Goal: Find specific page/section: Find specific page/section

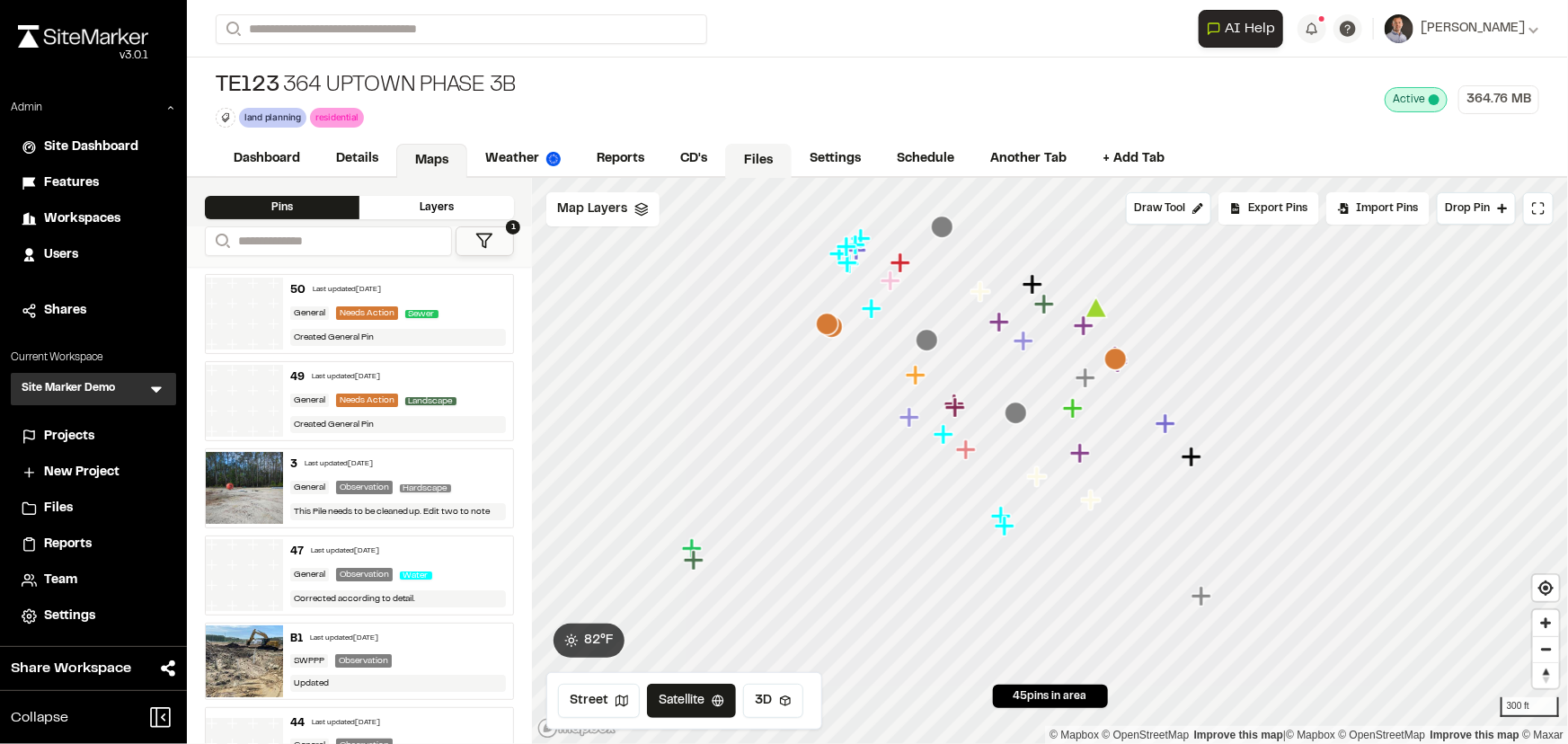
click at [760, 165] on link "Files" at bounding box center [758, 160] width 66 height 34
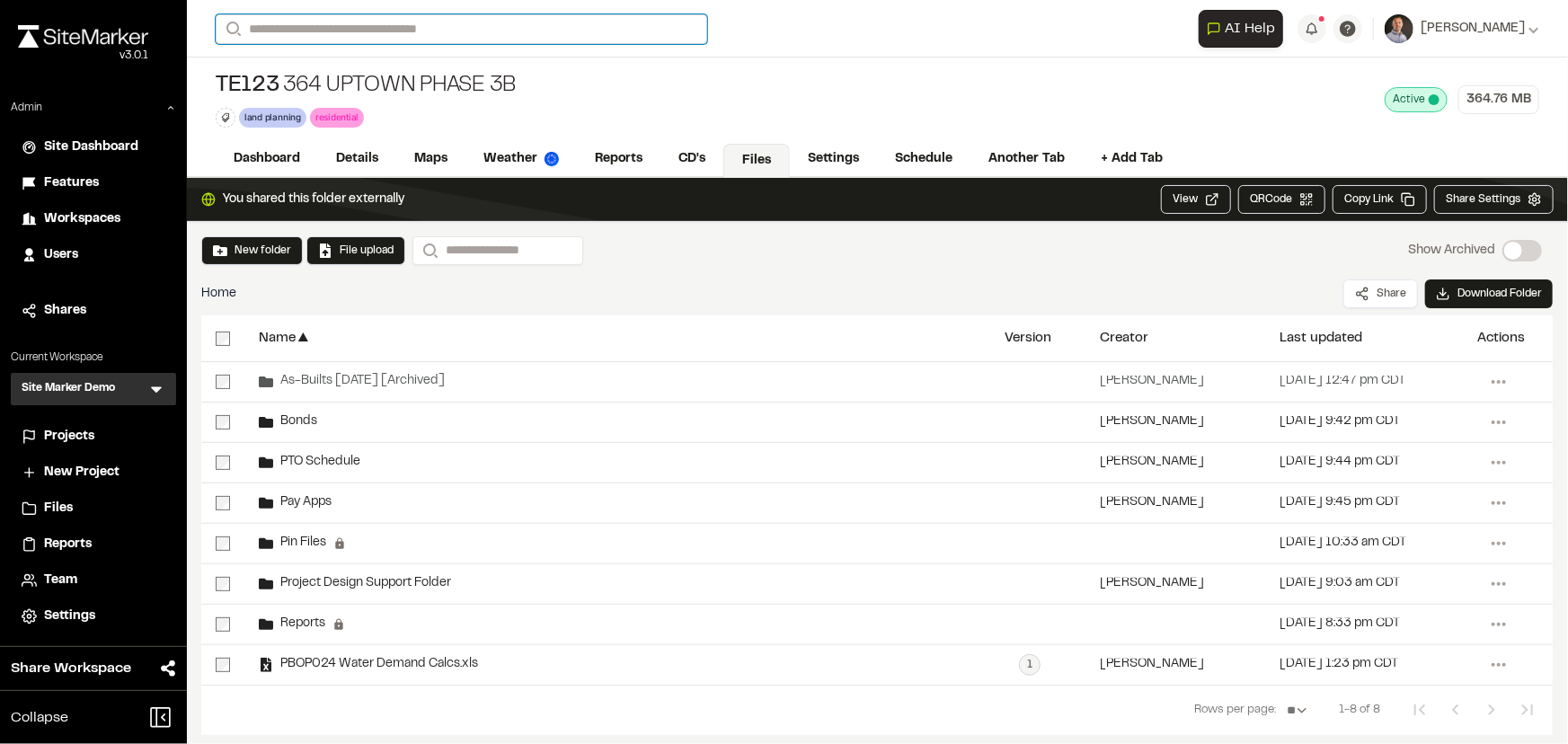
click at [373, 19] on input "Search" at bounding box center [461, 29] width 491 height 29
type input "*****"
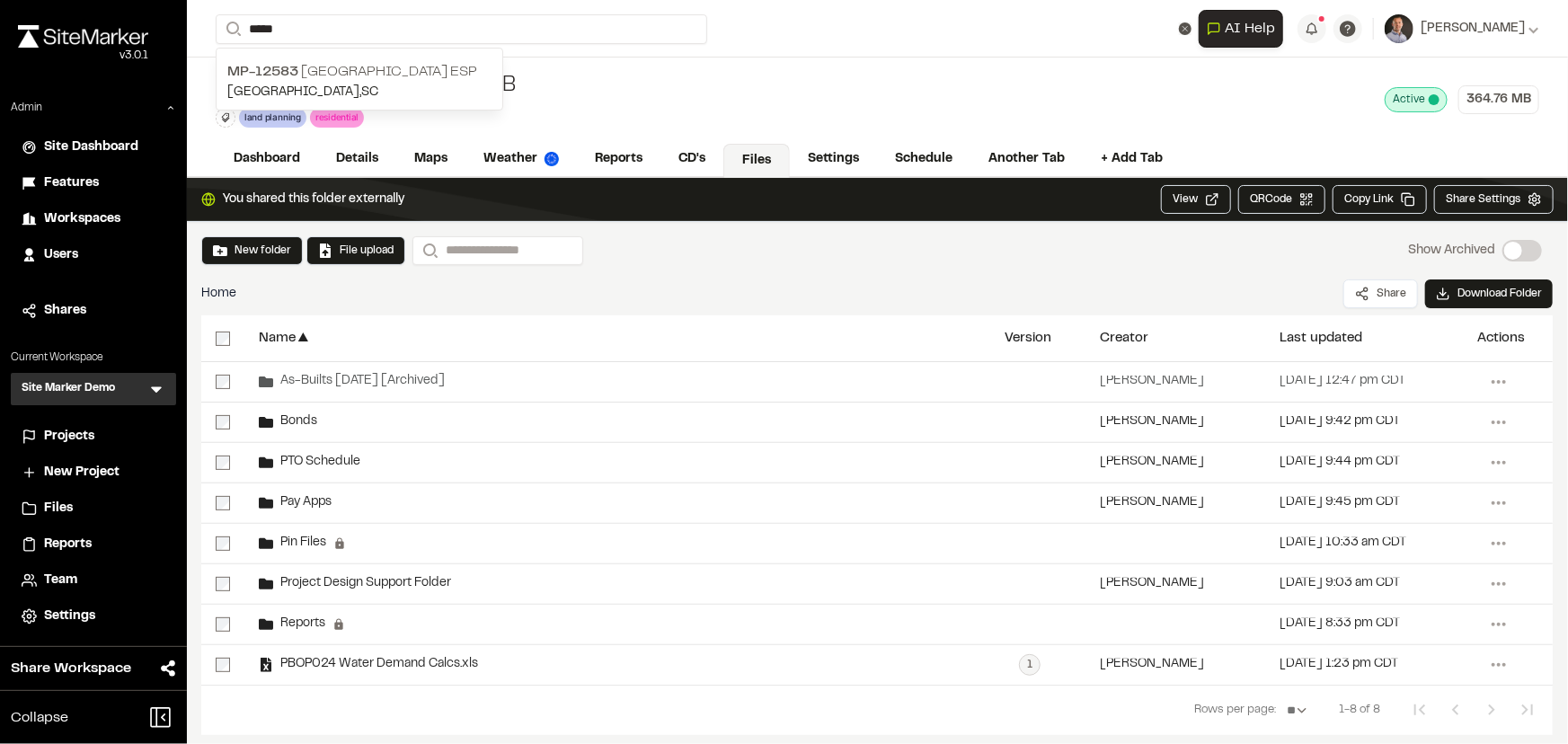
drag, startPoint x: 378, startPoint y: 65, endPoint x: 764, endPoint y: 277, distance: 440.4
click at [378, 65] on p "MP-12583 Crossroads Industrial Park ESP" at bounding box center [360, 72] width 265 height 21
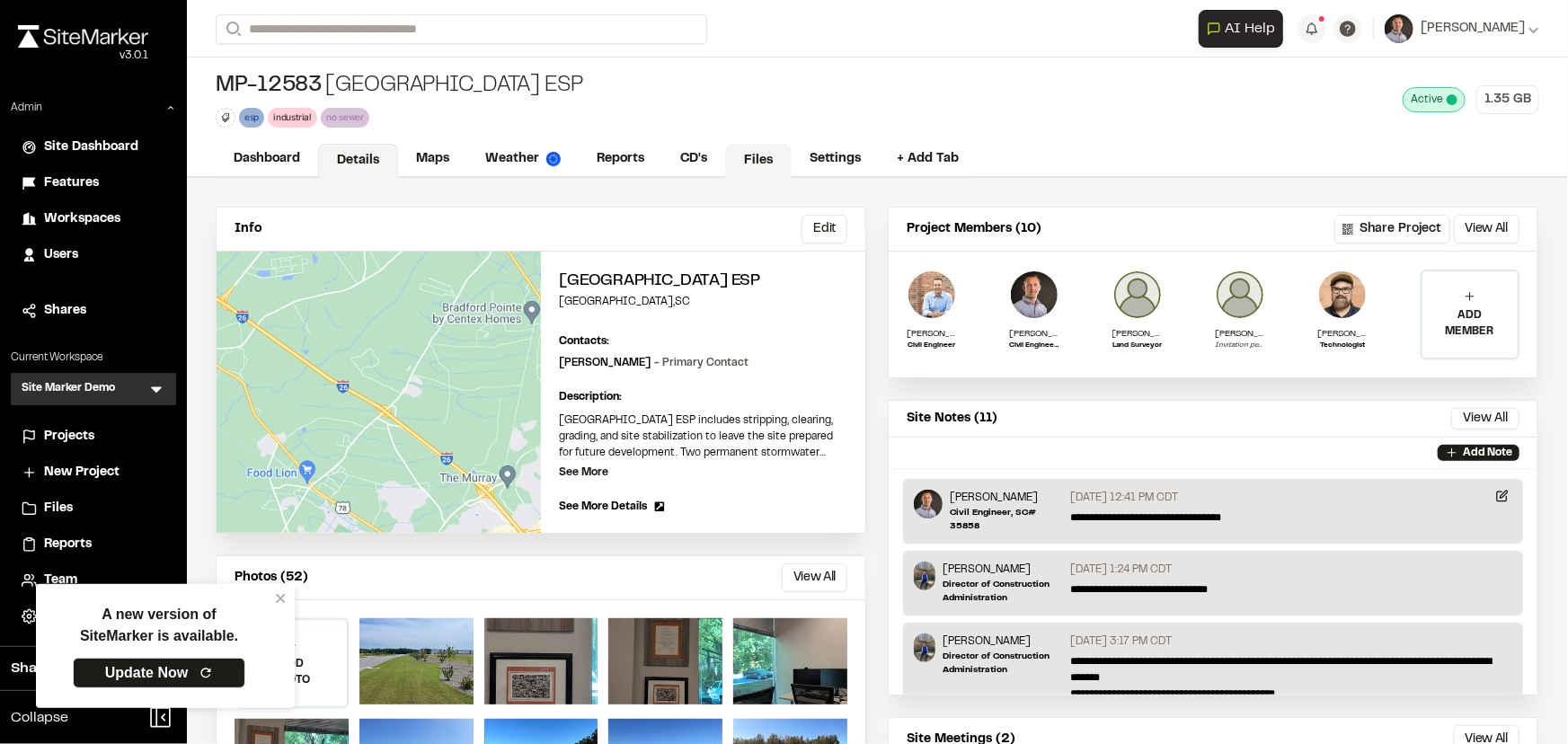
click at [746, 159] on link "Files" at bounding box center [758, 160] width 66 height 34
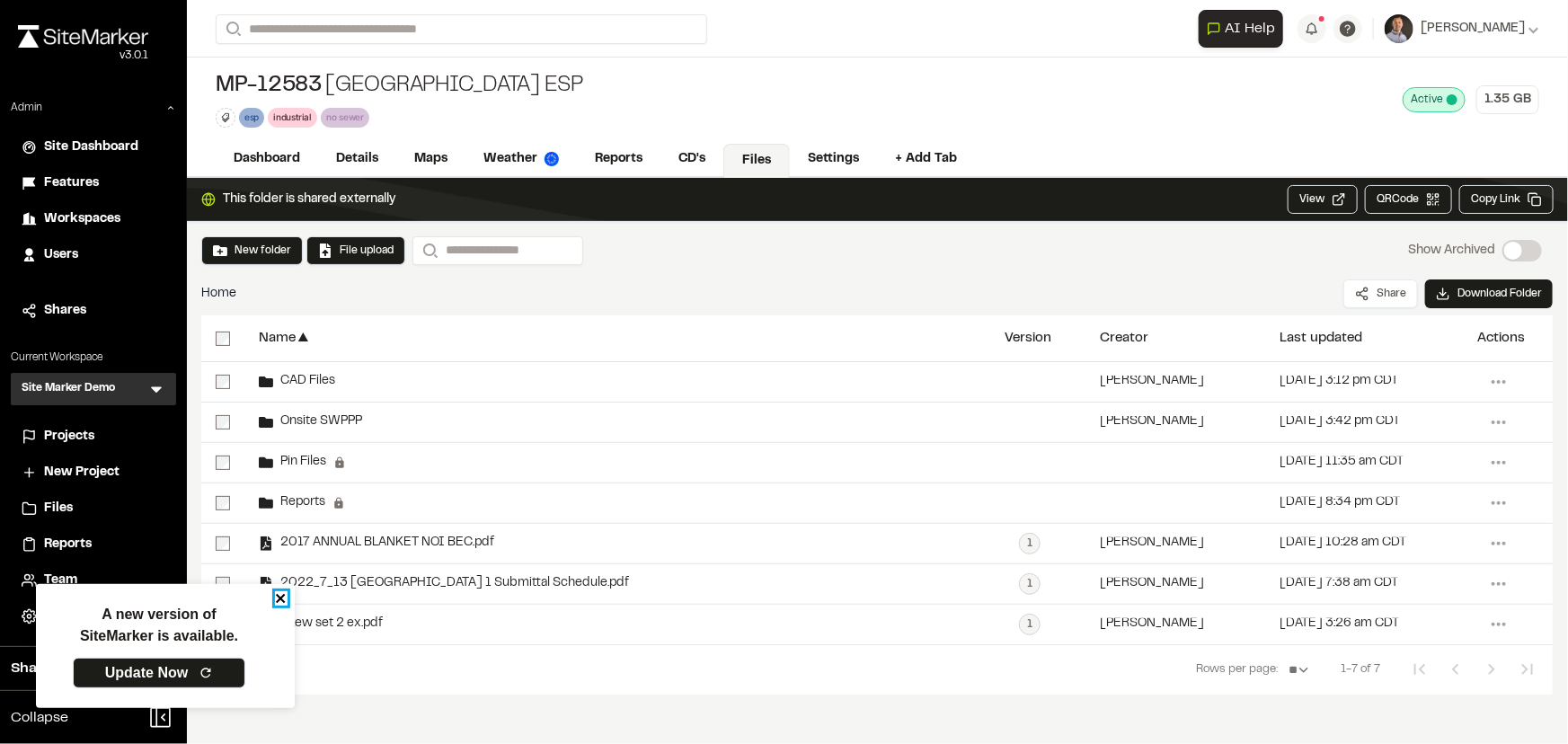
click at [282, 602] on icon "close" at bounding box center [281, 598] width 13 height 15
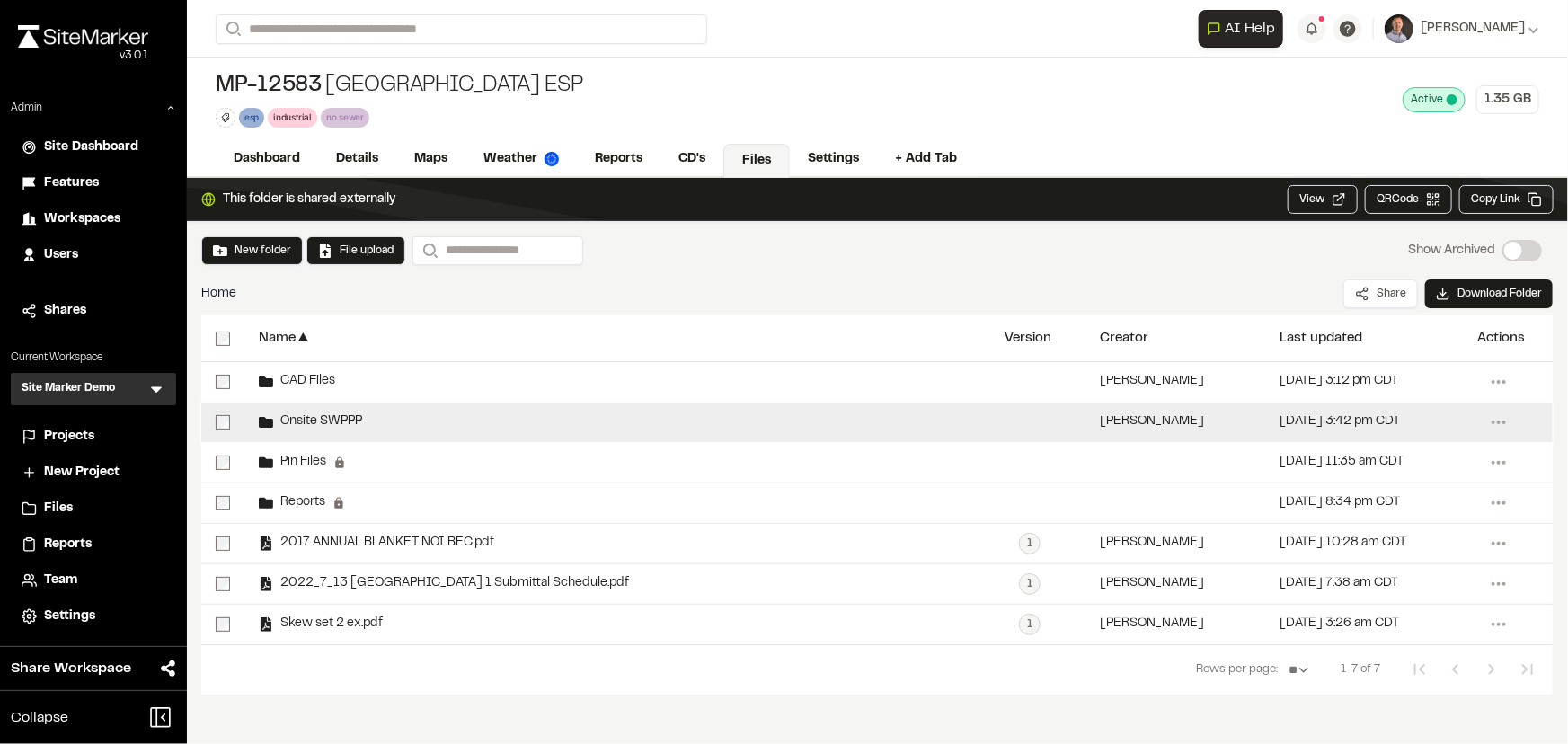
click at [339, 427] on span "Onsite SWPPP" at bounding box center [317, 422] width 89 height 12
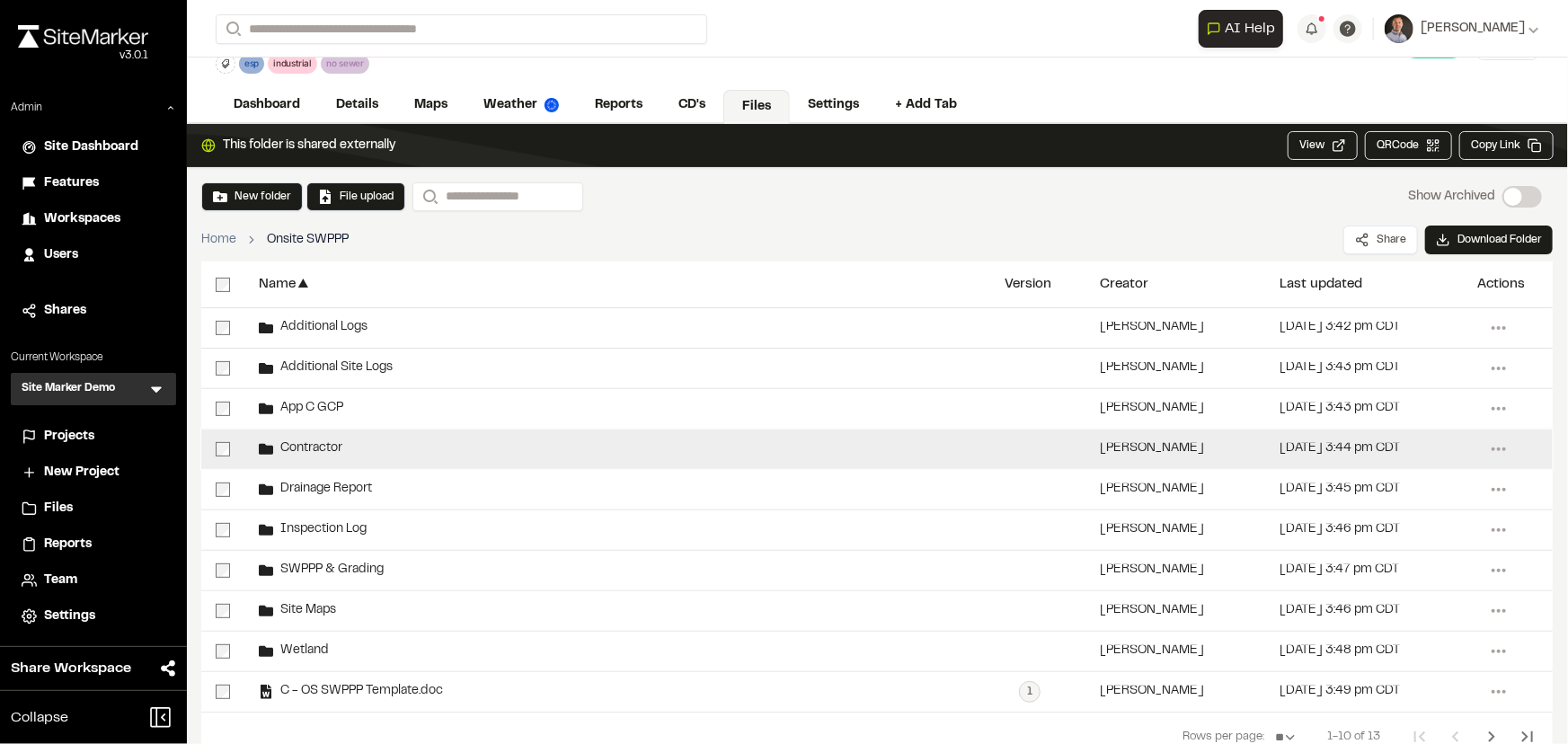
scroll to position [81, 0]
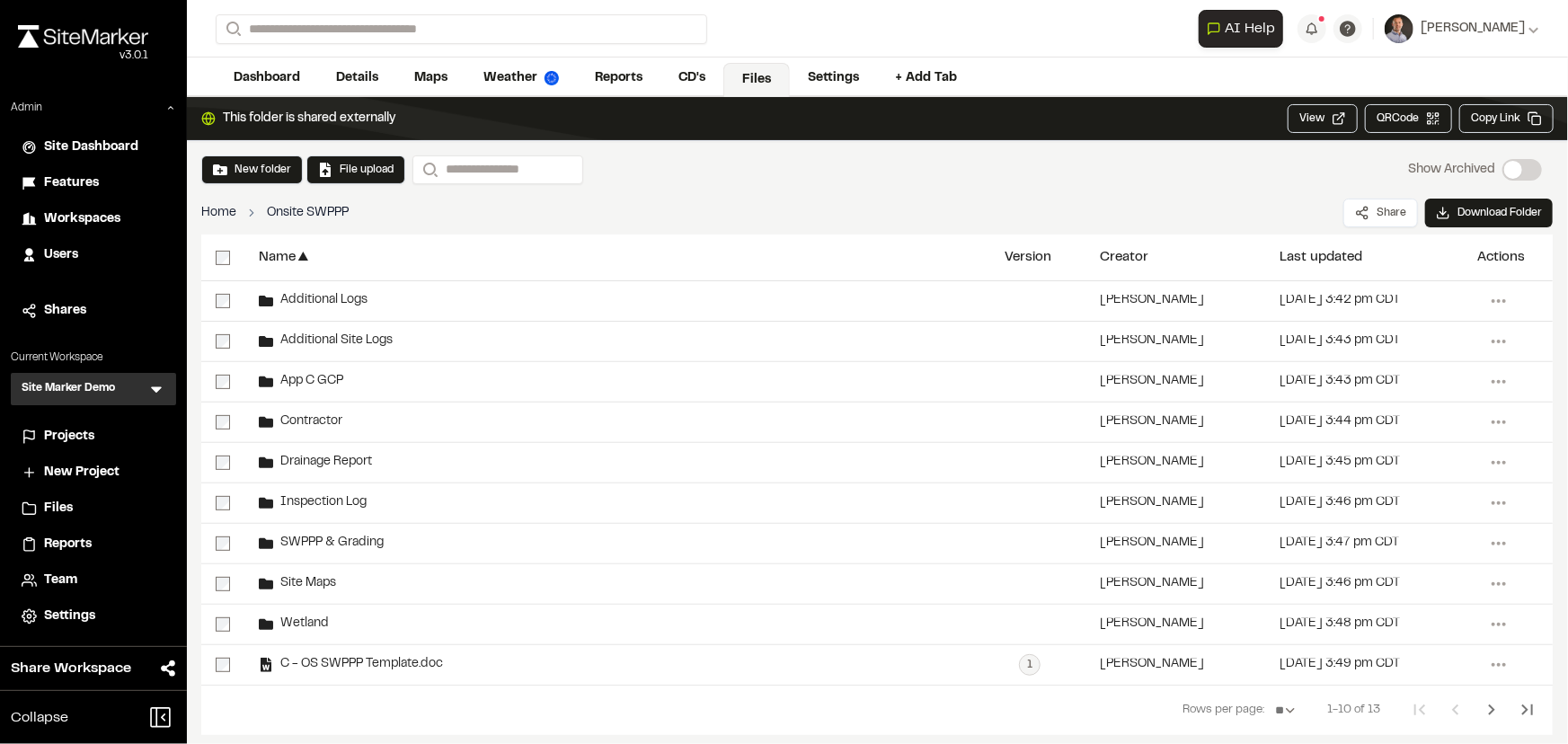
click at [218, 205] on link "Home" at bounding box center [219, 213] width 35 height 19
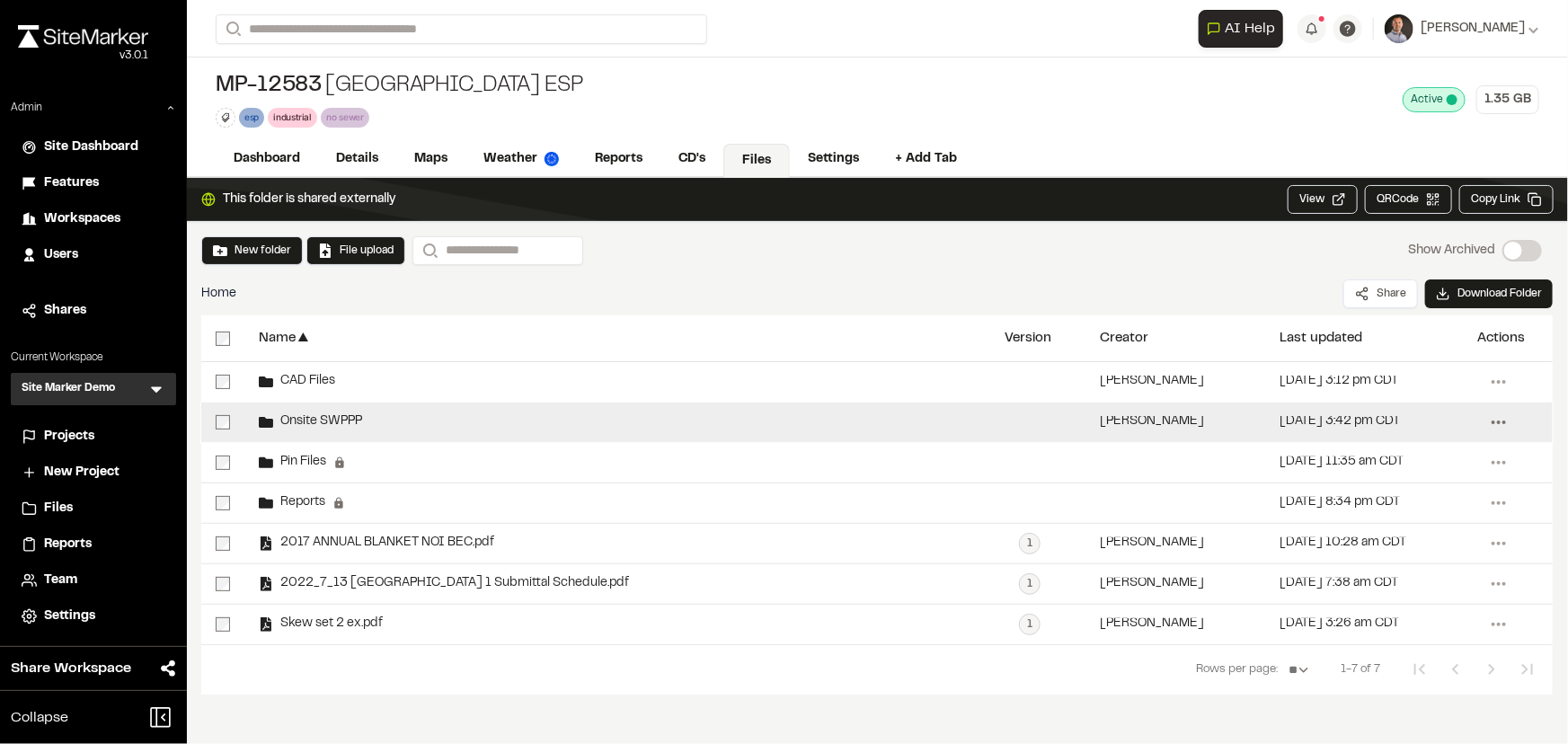
click at [1494, 419] on icon at bounding box center [1499, 422] width 29 height 29
click at [1383, 455] on div "Share" at bounding box center [1434, 460] width 157 height 27
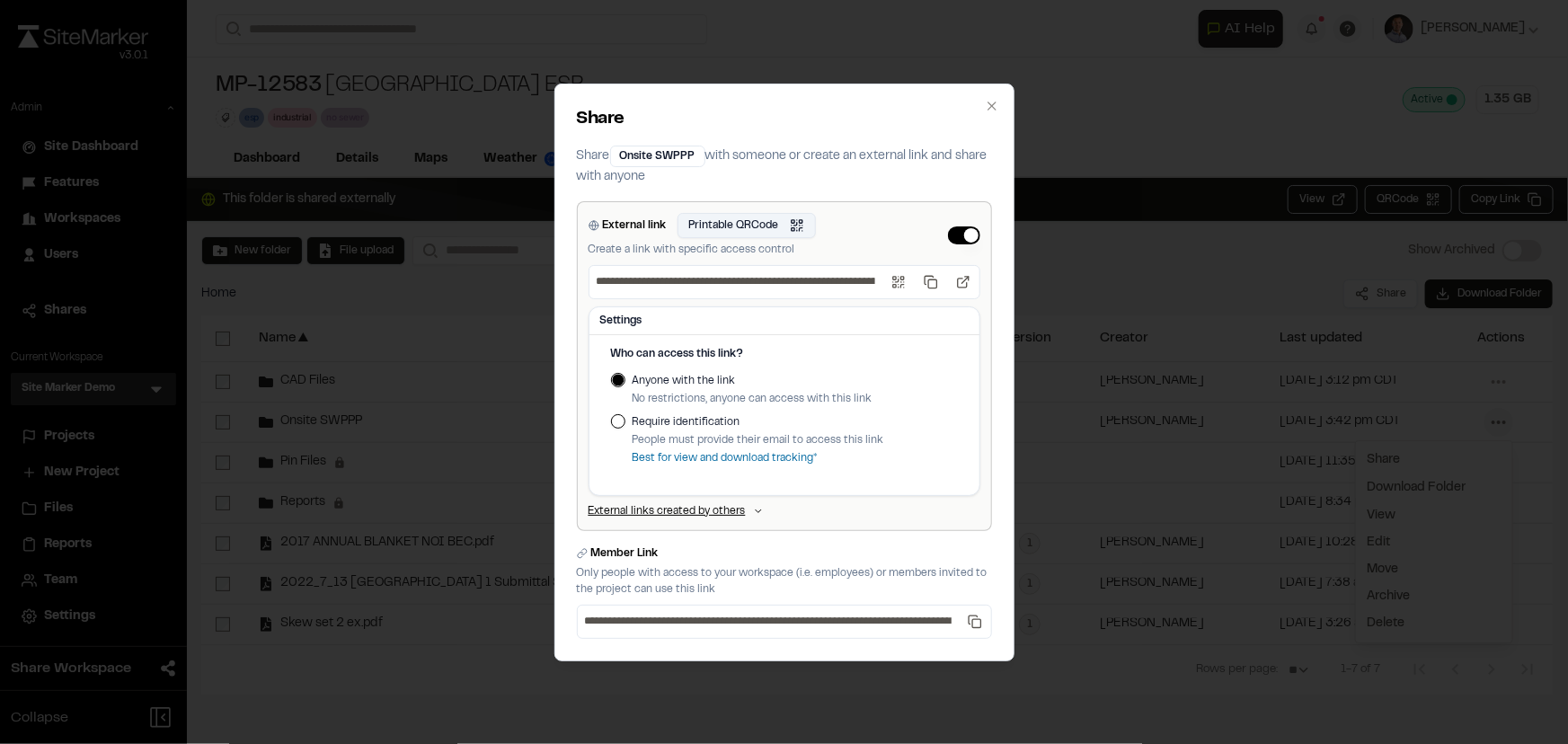
click at [789, 225] on button "Printable QRCode Open QR code" at bounding box center [747, 226] width 138 height 25
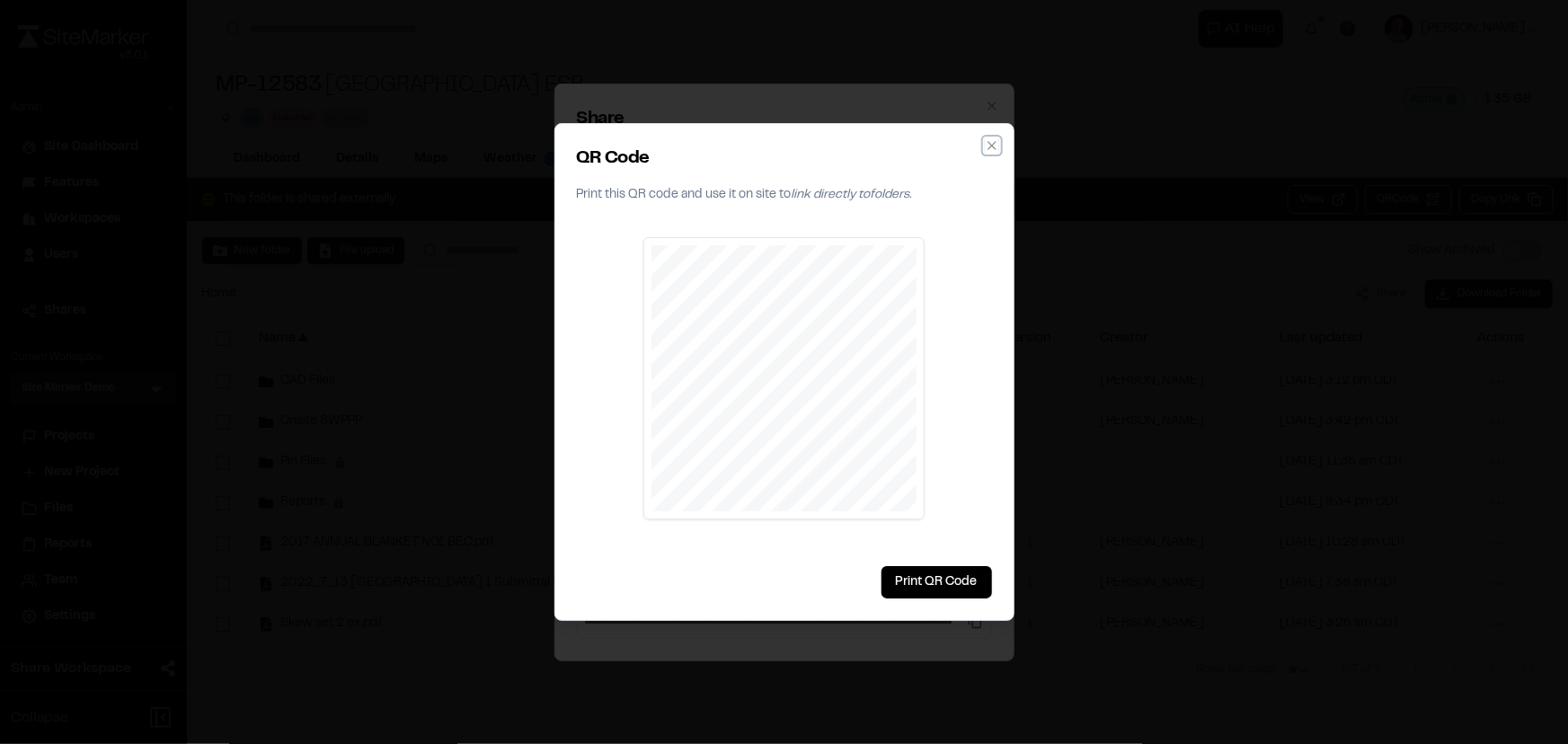
drag, startPoint x: 990, startPoint y: 145, endPoint x: 1000, endPoint y: 183, distance: 39.3
click at [992, 146] on icon "button" at bounding box center [991, 145] width 8 height 8
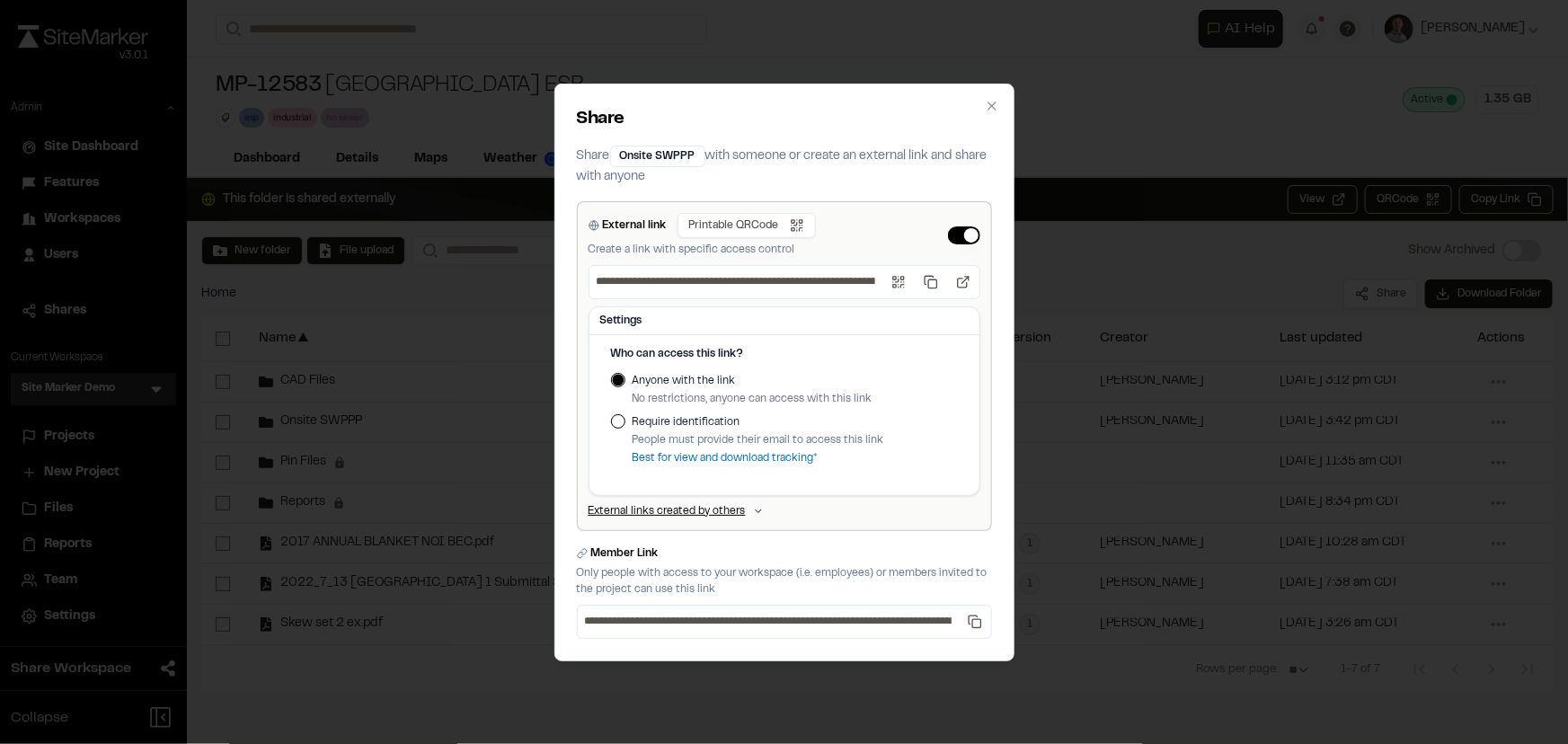
click at [646, 422] on label "Require identification" at bounding box center [758, 422] width 252 height 17
click at [625, 422] on button "Require identification" at bounding box center [618, 421] width 15 height 15
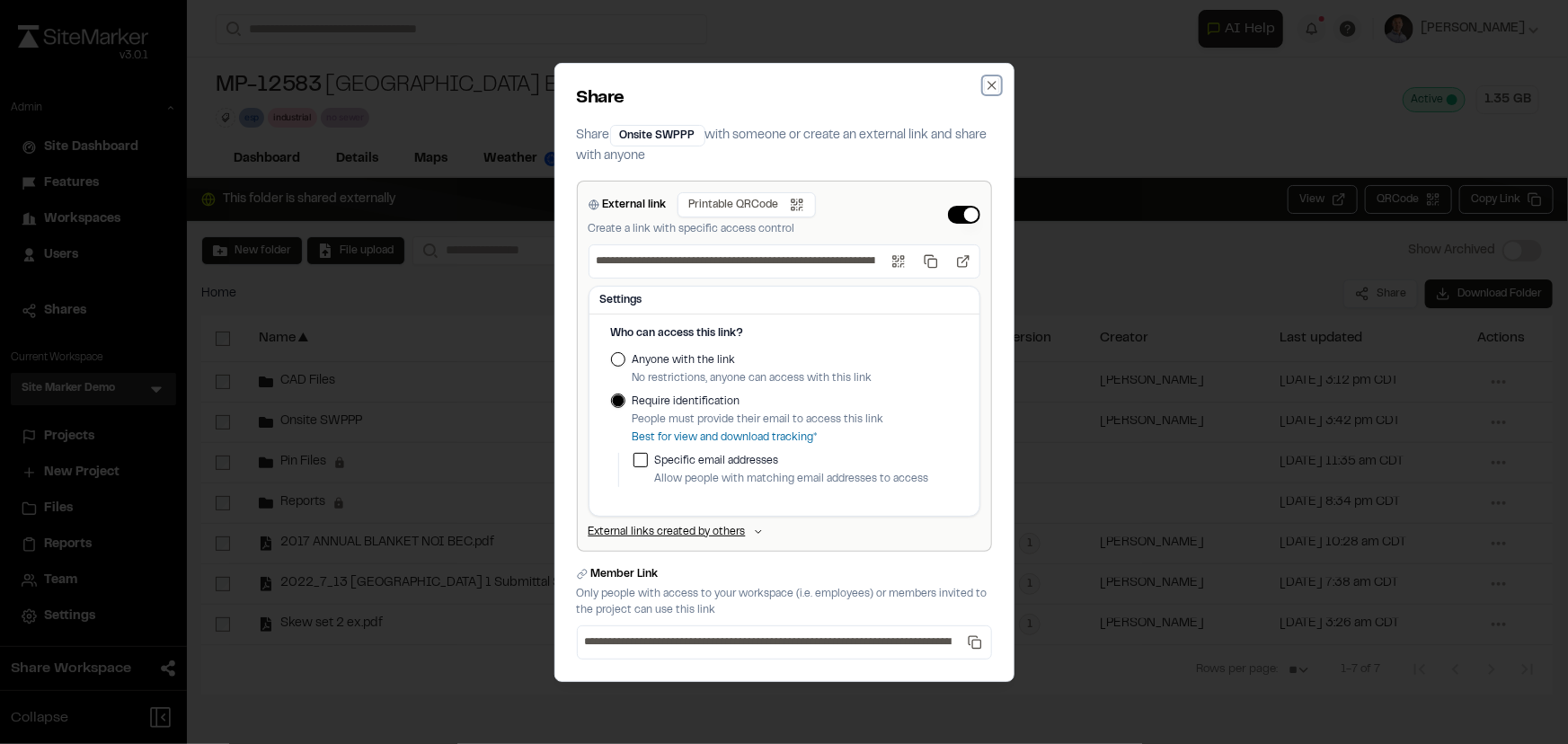
click at [987, 89] on icon "button" at bounding box center [991, 85] width 15 height 15
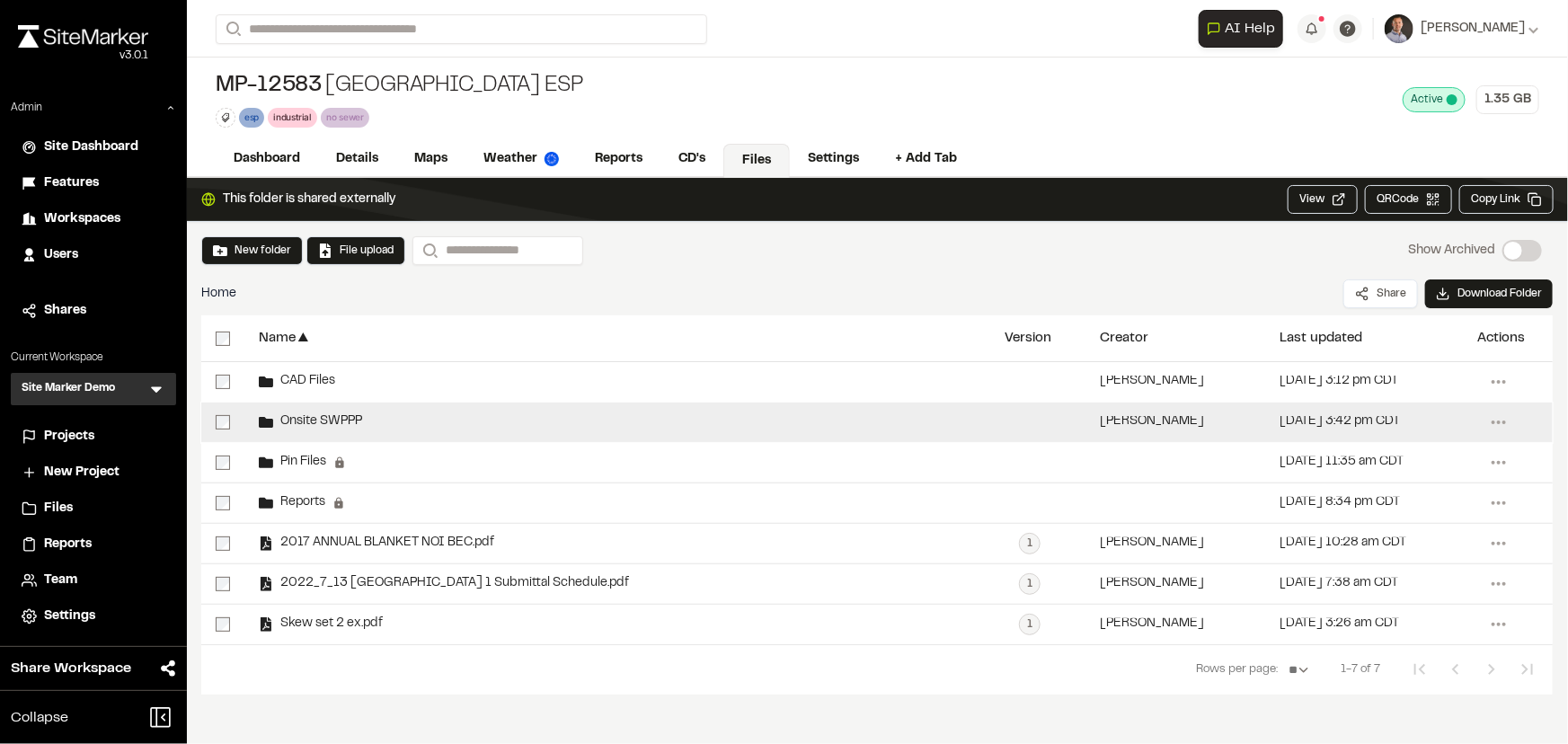
click at [304, 428] on div "Onsite SWPPP" at bounding box center [310, 422] width 103 height 15
click at [302, 428] on div "Onsite SWPPP" at bounding box center [310, 422] width 103 height 15
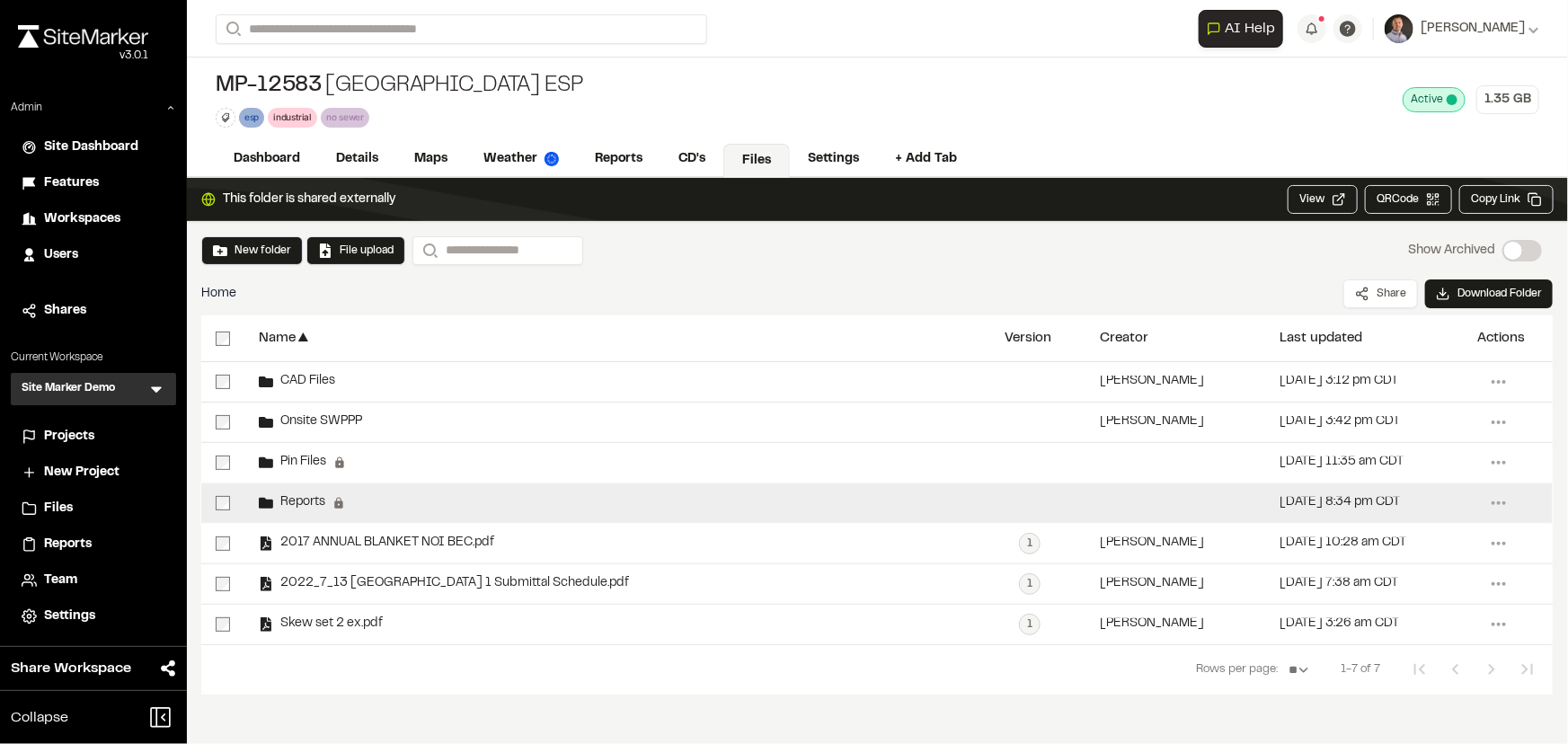
click at [290, 501] on span "Reports" at bounding box center [300, 503] width 53 height 12
click at [291, 501] on span "Reports" at bounding box center [300, 503] width 53 height 12
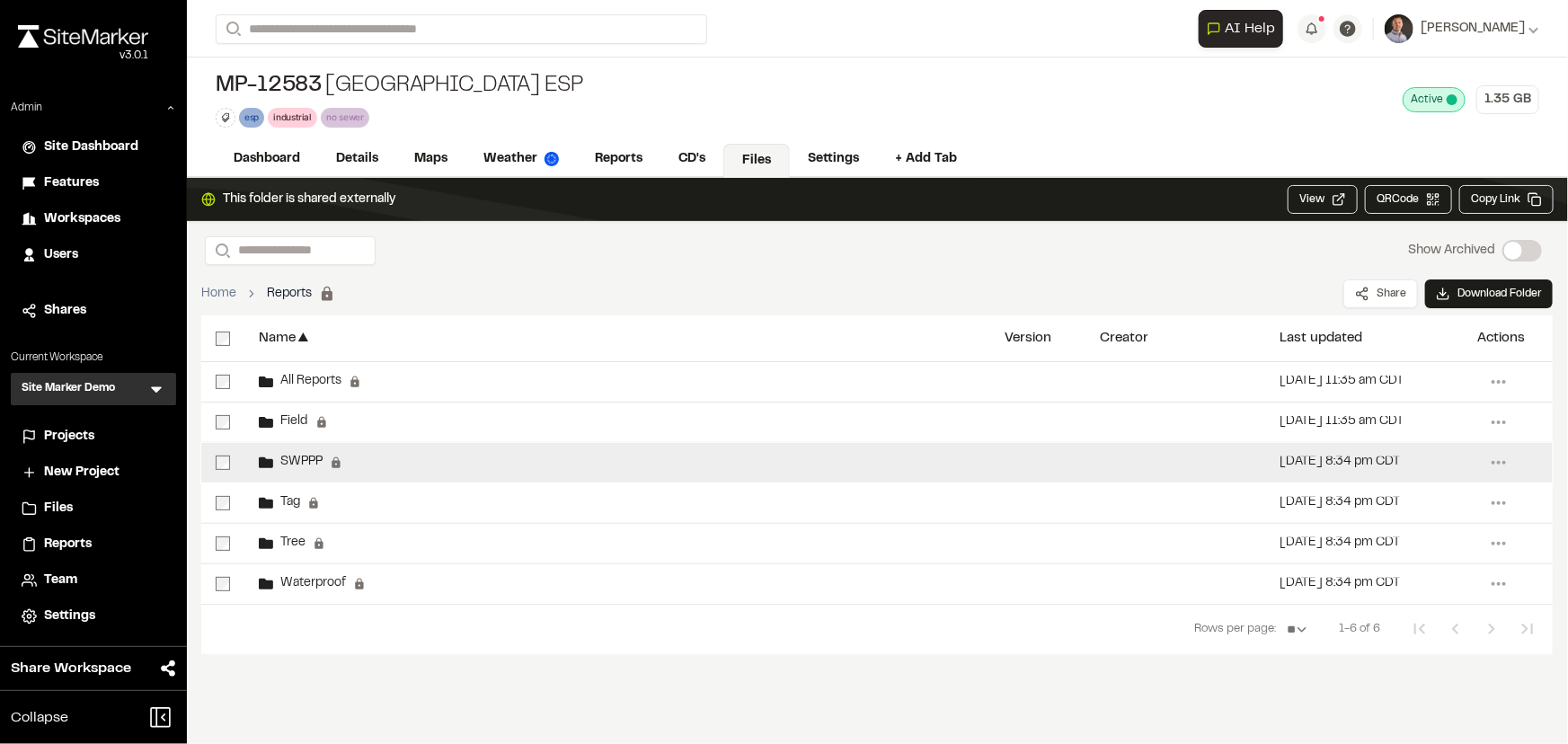
click at [289, 463] on span "SWPPP" at bounding box center [298, 462] width 50 height 12
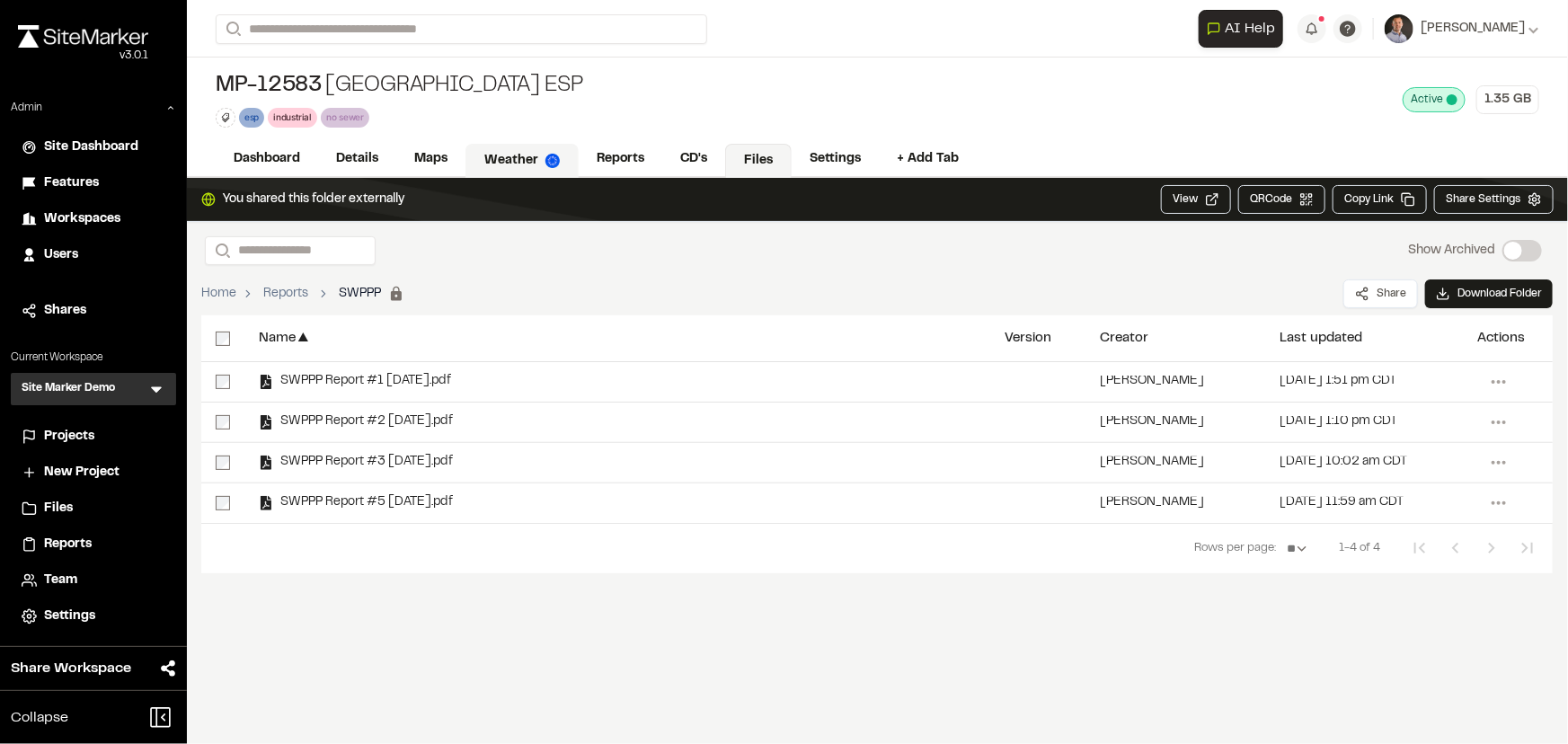
click at [511, 160] on link "Weather" at bounding box center [522, 160] width 113 height 34
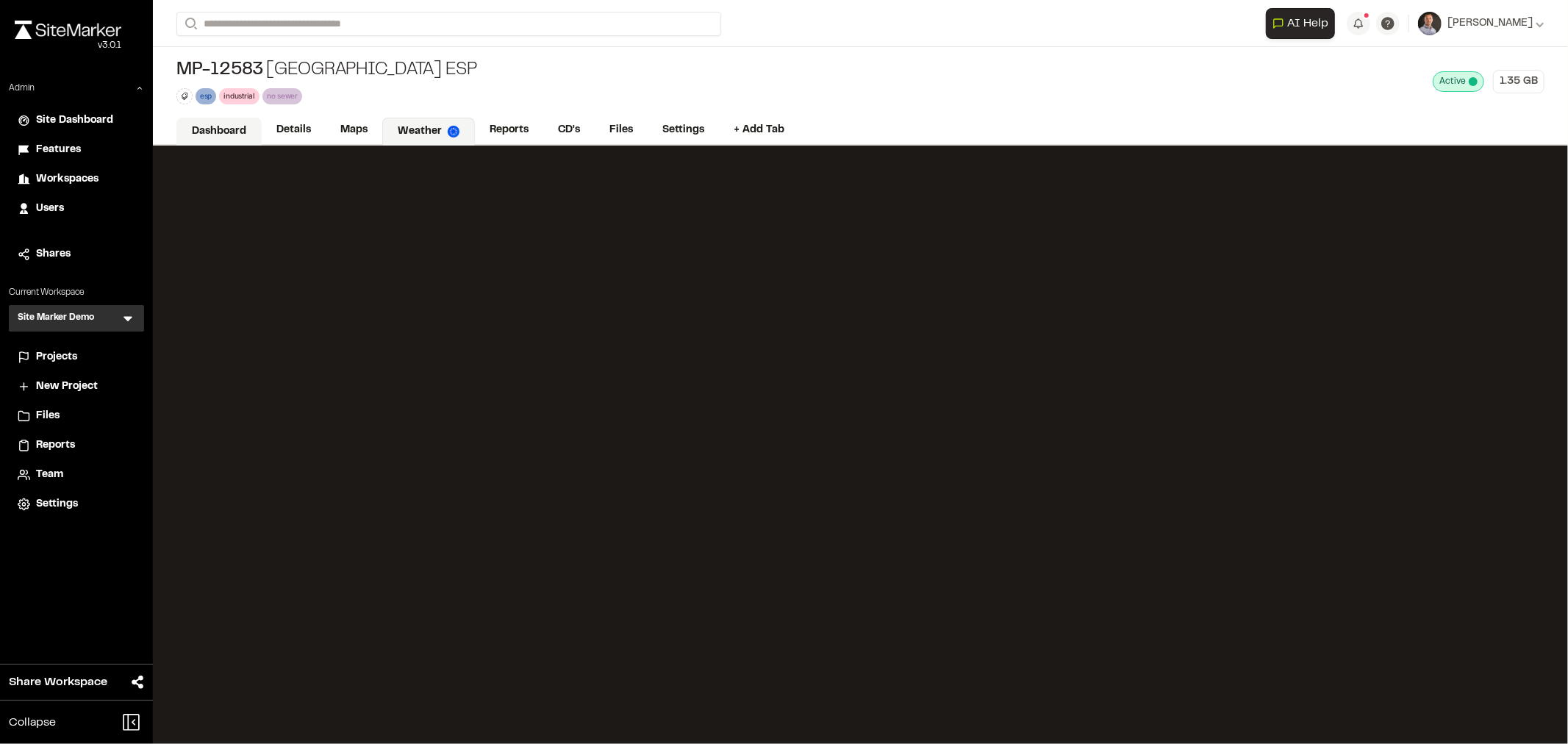
click at [218, 127] on link "Dashboard" at bounding box center [219, 131] width 85 height 28
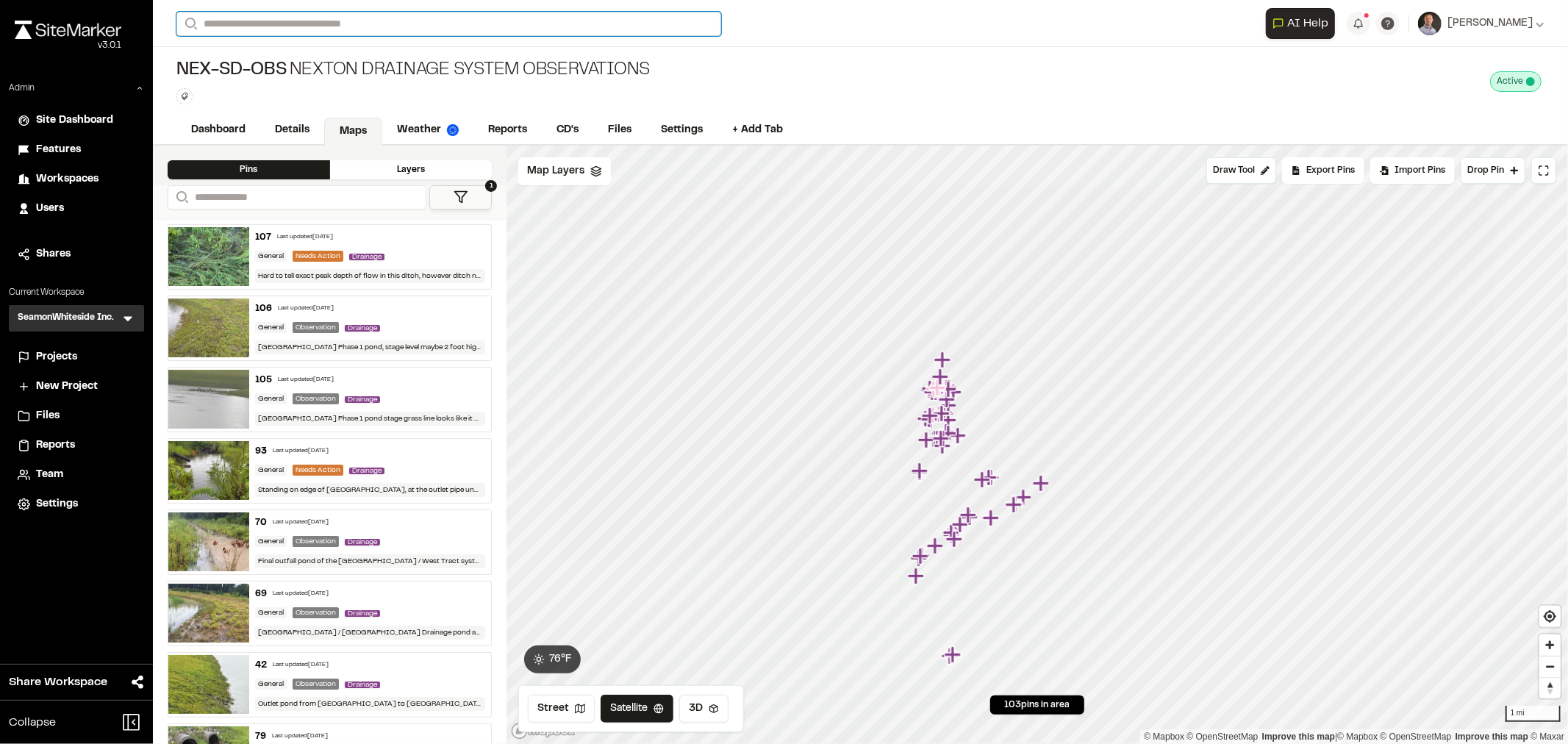
click at [289, 18] on input "Search" at bounding box center [449, 24] width 545 height 24
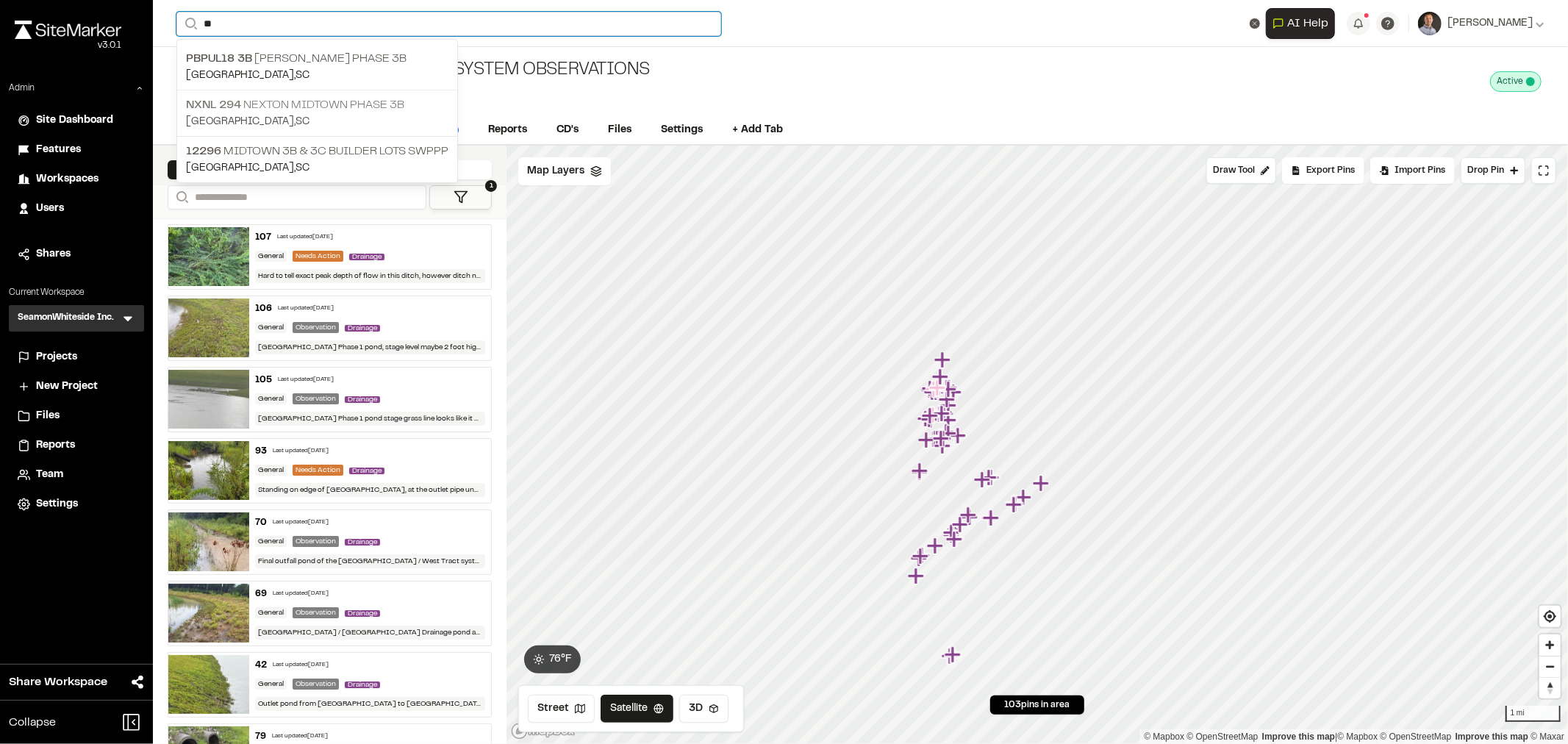
type input "**"
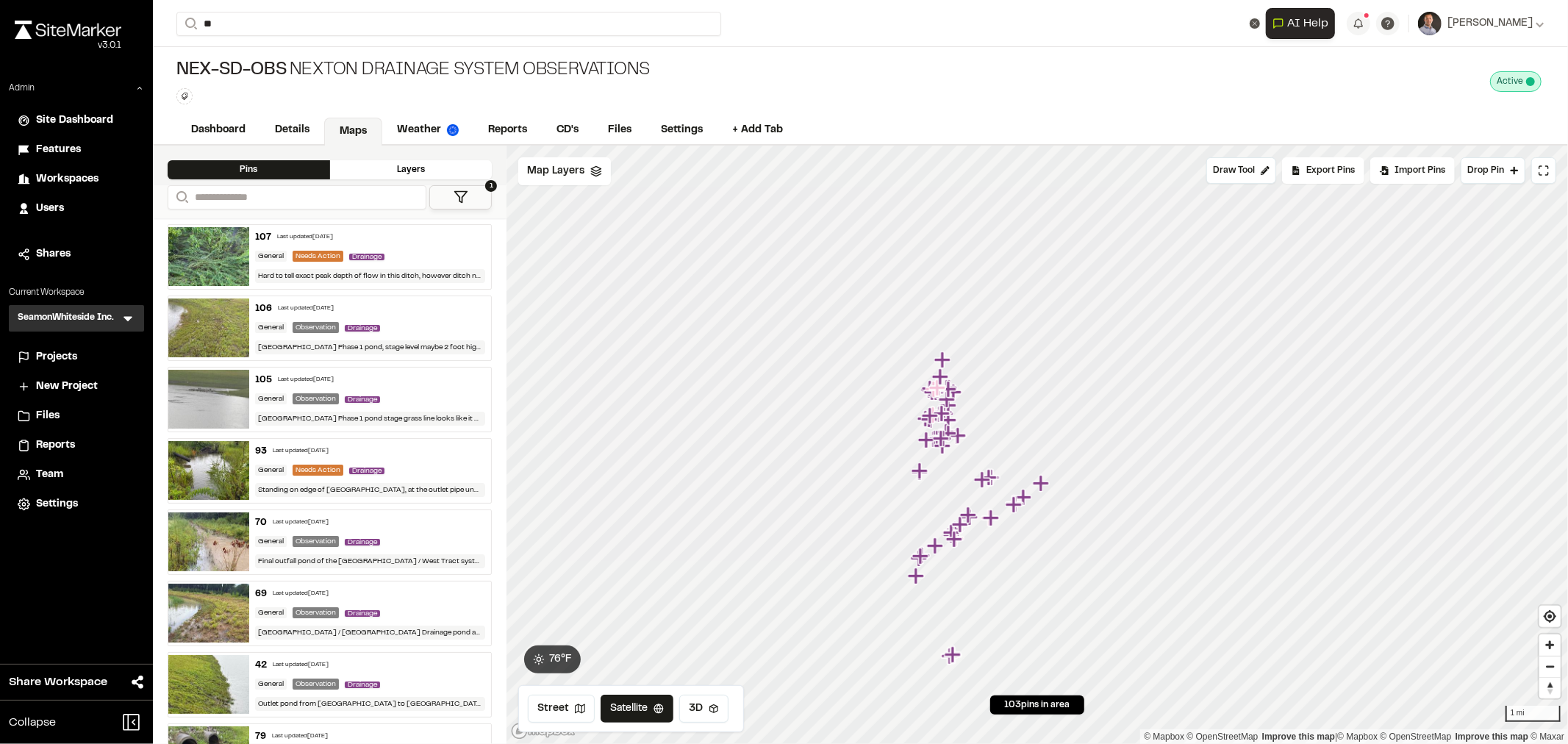
click at [333, 103] on p "NXNL 294 Nexton Midtown Phase 3B" at bounding box center [318, 105] width 263 height 18
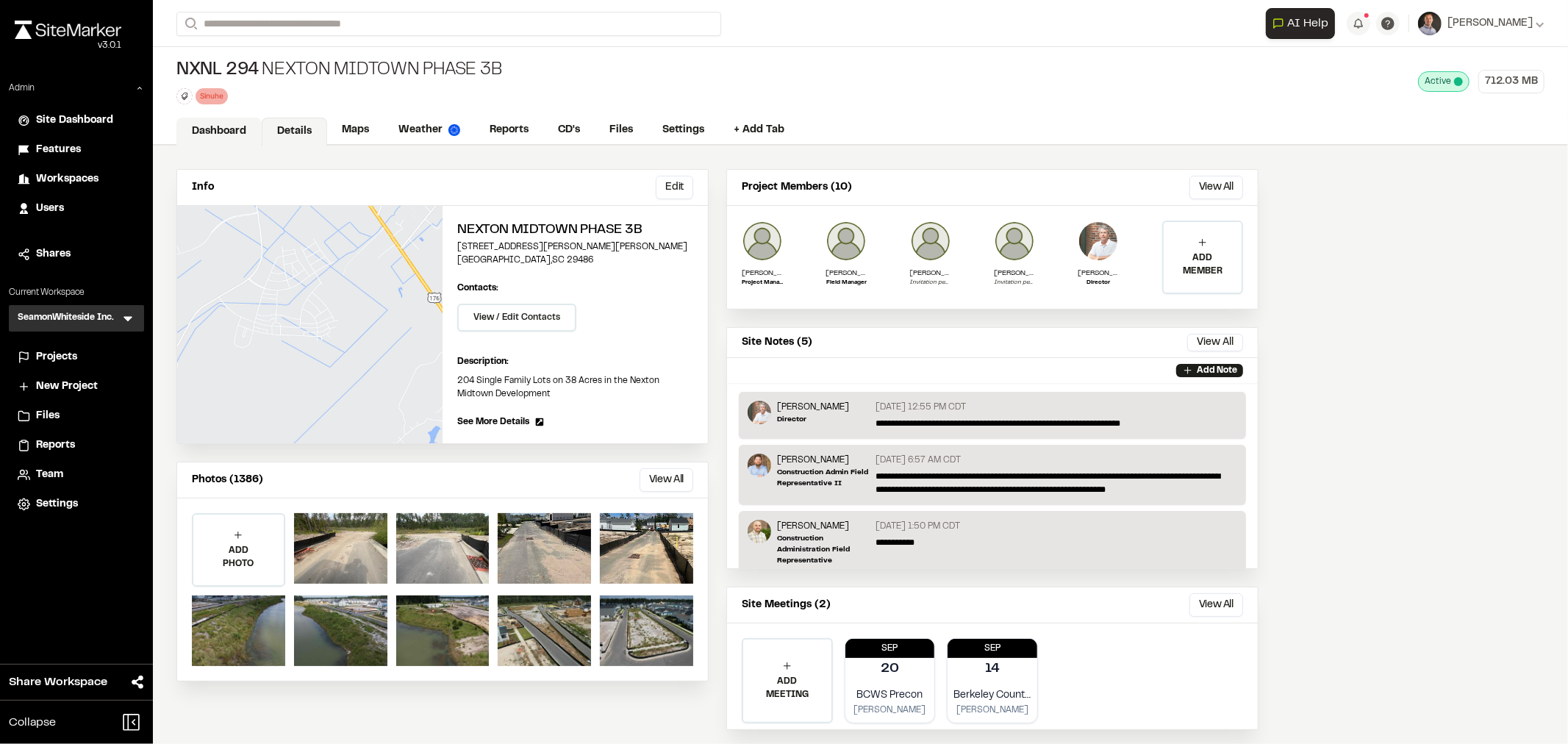
click at [200, 129] on link "Dashboard" at bounding box center [219, 131] width 85 height 28
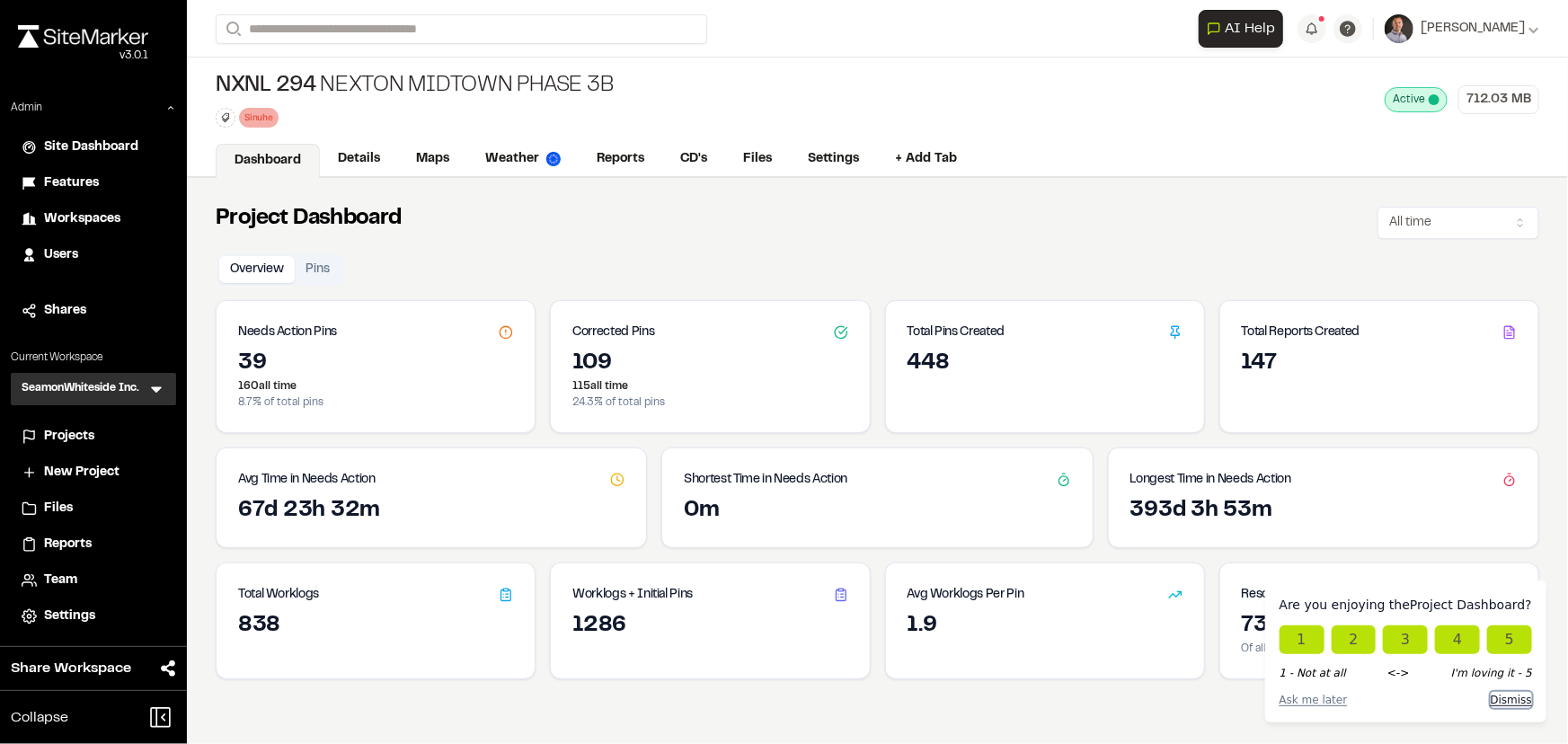
click at [1518, 701] on button "Dismiss" at bounding box center [1512, 699] width 41 height 17
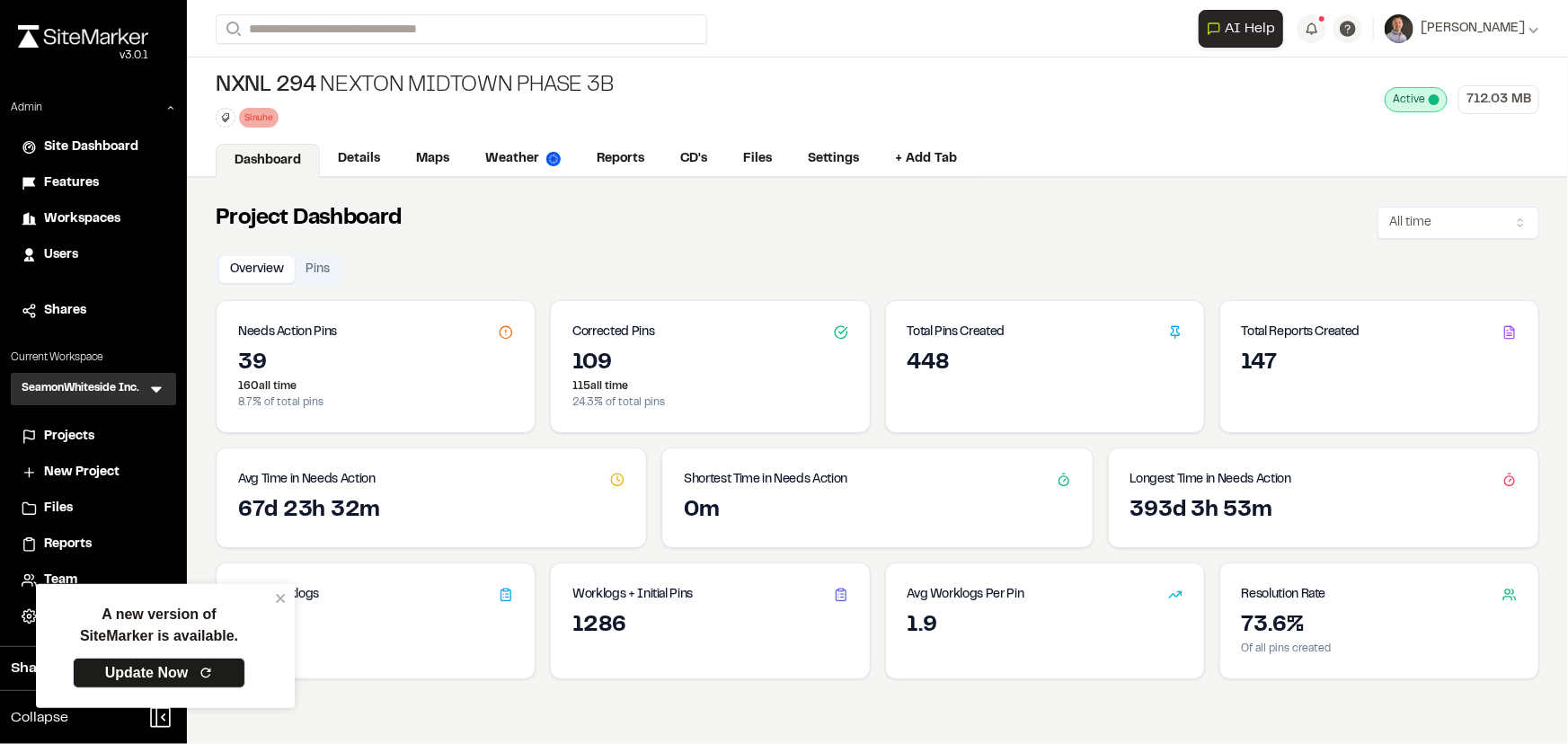
click at [286, 600] on div "A new version of SiteMarker is available. Update Now" at bounding box center [165, 645] width 259 height 124
click at [278, 599] on icon "close" at bounding box center [281, 598] width 13 height 15
